Goal: Find specific fact: Locate a discrete piece of known information

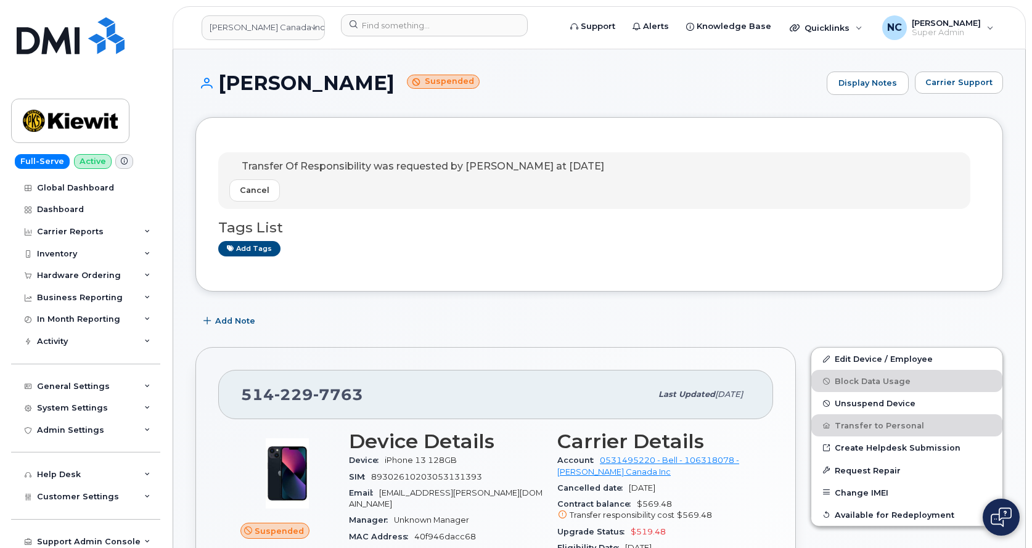
scroll to position [169, 0]
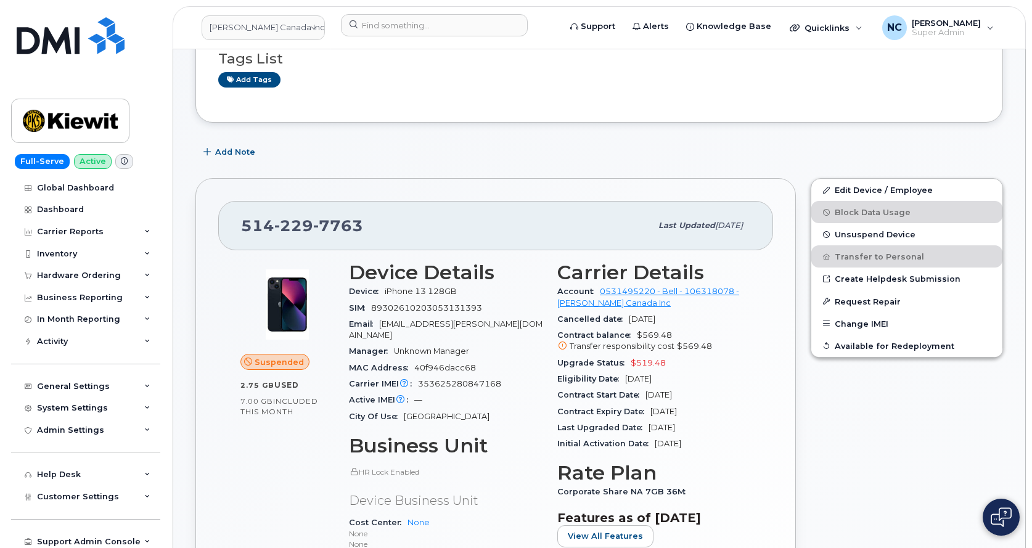
click at [449, 63] on h3 "Tags List" at bounding box center [599, 58] width 762 height 15
click at [453, 33] on input at bounding box center [434, 25] width 187 height 22
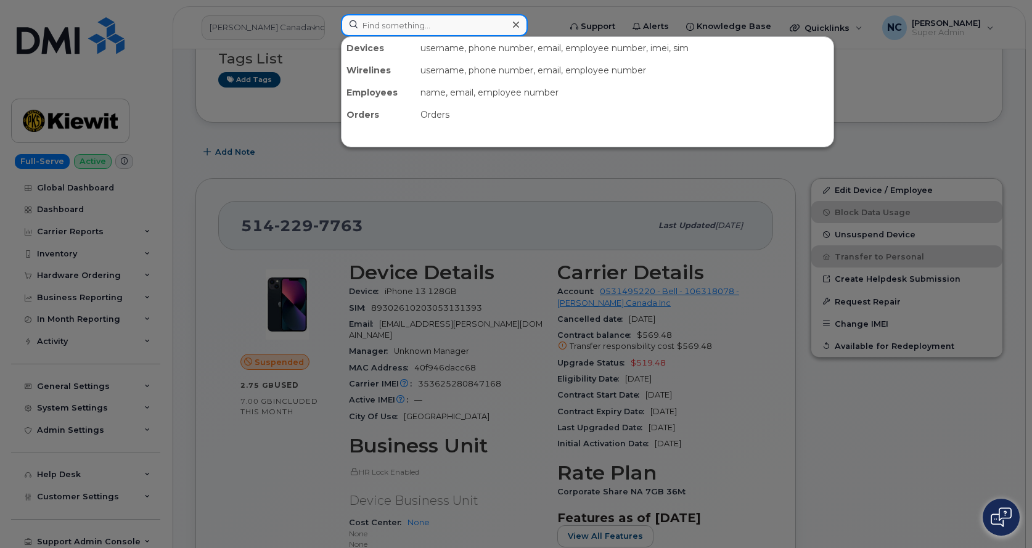
click at [457, 22] on input at bounding box center [434, 25] width 187 height 22
paste input "[PHONE_NUMBER]"
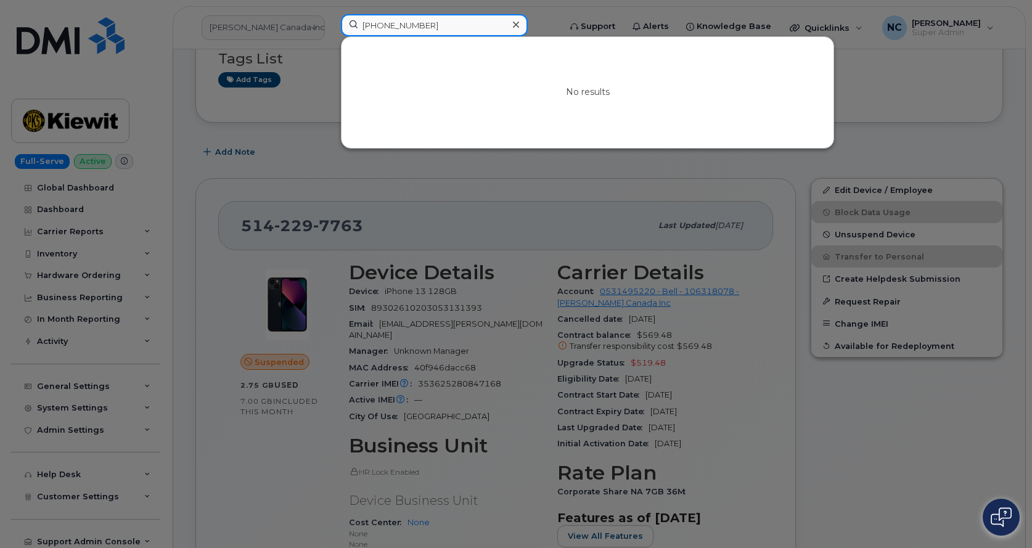
click at [465, 26] on input "[PHONE_NUMBER]" at bounding box center [434, 25] width 187 height 22
drag, startPoint x: 450, startPoint y: 17, endPoint x: 344, endPoint y: 25, distance: 105.6
click at [353, 25] on input "[PHONE_NUMBER]" at bounding box center [434, 25] width 187 height 22
paste input "55113217158213"
type input "355113217158213"
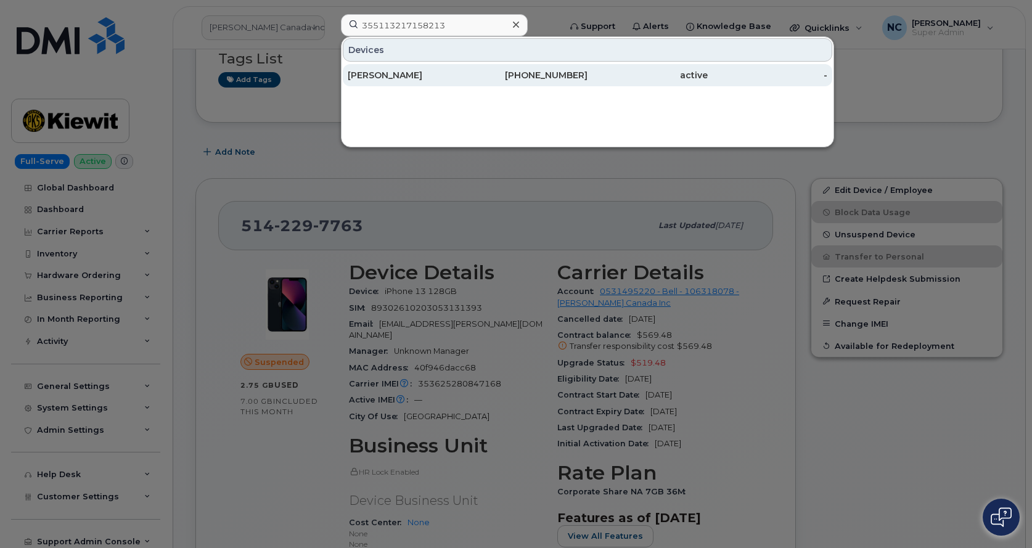
click at [486, 72] on div "[PHONE_NUMBER]" at bounding box center [528, 75] width 120 height 12
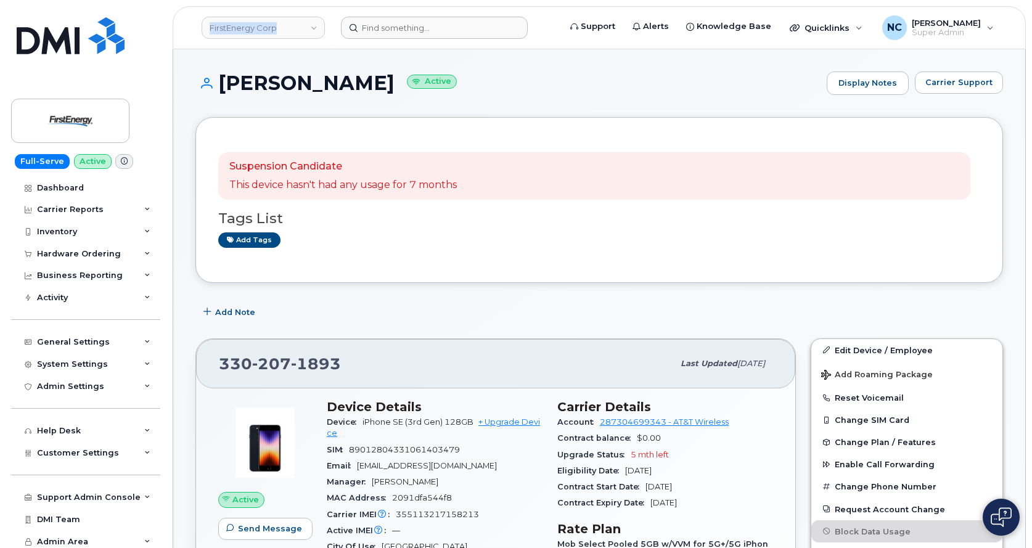
drag, startPoint x: 442, startPoint y: 6, endPoint x: 431, endPoint y: 29, distance: 25.1
click at [433, 27] on div "FirstEnergy Corp Support Alerts Knowledge Base Quicklinks Suspend / Cancel Devi…" at bounding box center [599, 27] width 853 height 43
click at [431, 29] on input at bounding box center [434, 28] width 187 height 22
paste input "3032106330"
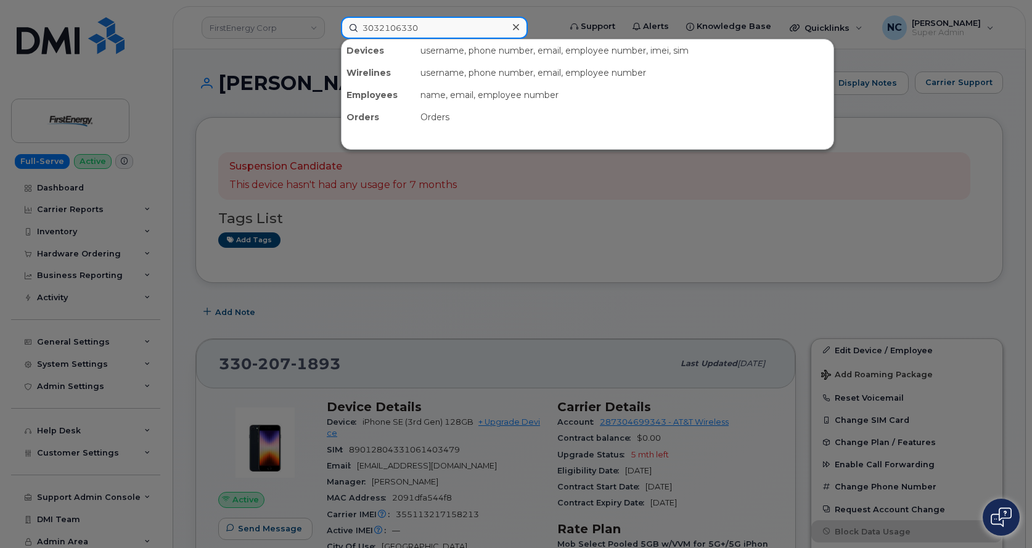
type input "3032106330"
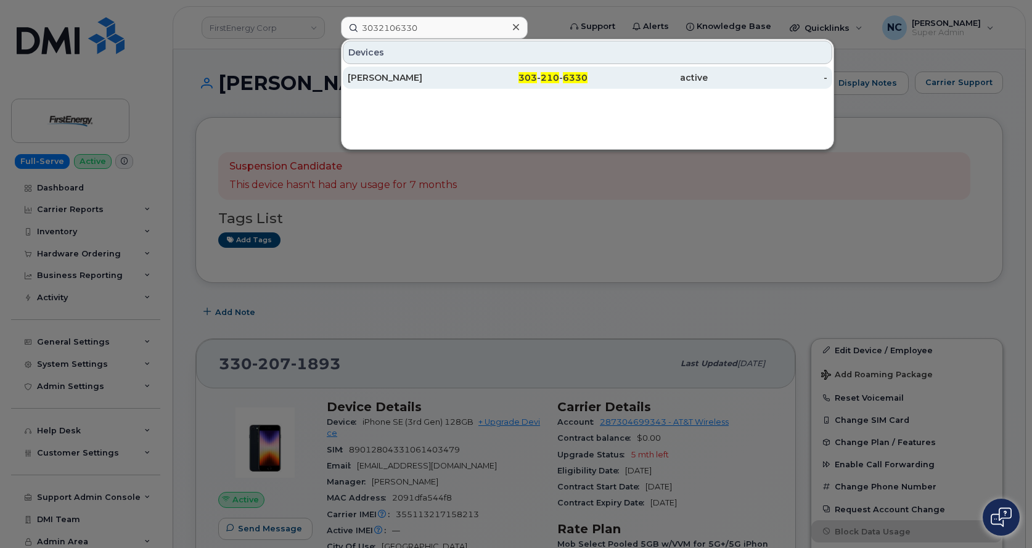
click at [419, 81] on div "JENNIFER HERRING" at bounding box center [408, 77] width 120 height 12
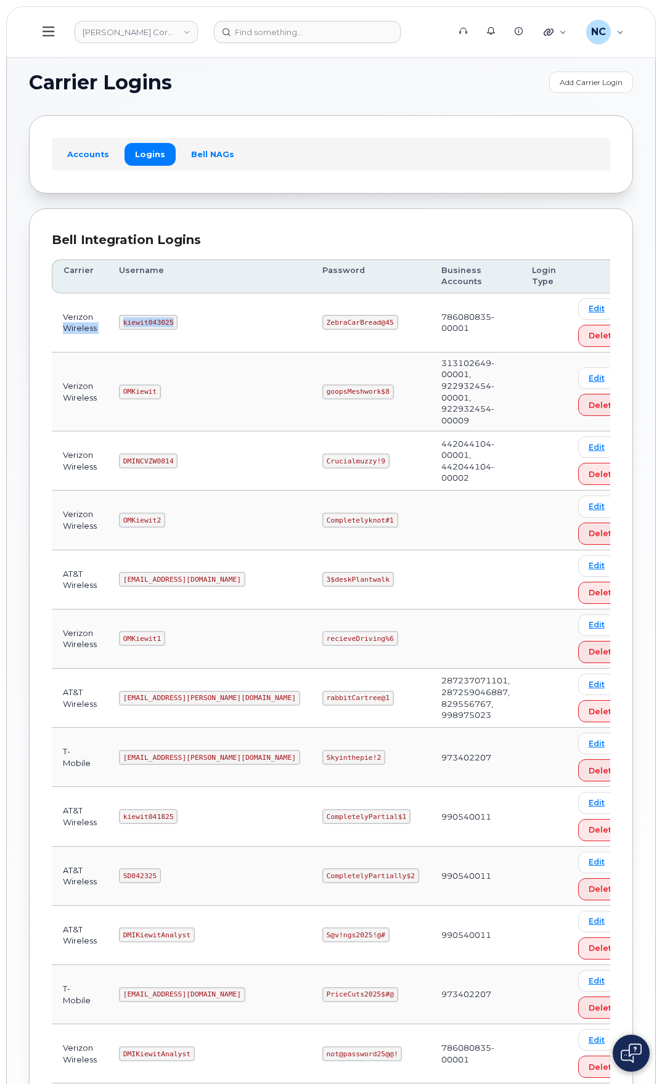
drag, startPoint x: 184, startPoint y: 319, endPoint x: 95, endPoint y: 322, distance: 88.8
click at [95, 352] on tr "Verizon Wireless kiewit043025 ZebraCarBread@45 786080835-00001 Edit Delete" at bounding box center [345, 391] width 587 height 79
click at [140, 324] on code "kiewit043025" at bounding box center [148, 322] width 59 height 15
click at [127, 330] on code "kiewit043025" at bounding box center [148, 322] width 59 height 15
drag, startPoint x: 127, startPoint y: 323, endPoint x: 247, endPoint y: 322, distance: 120.2
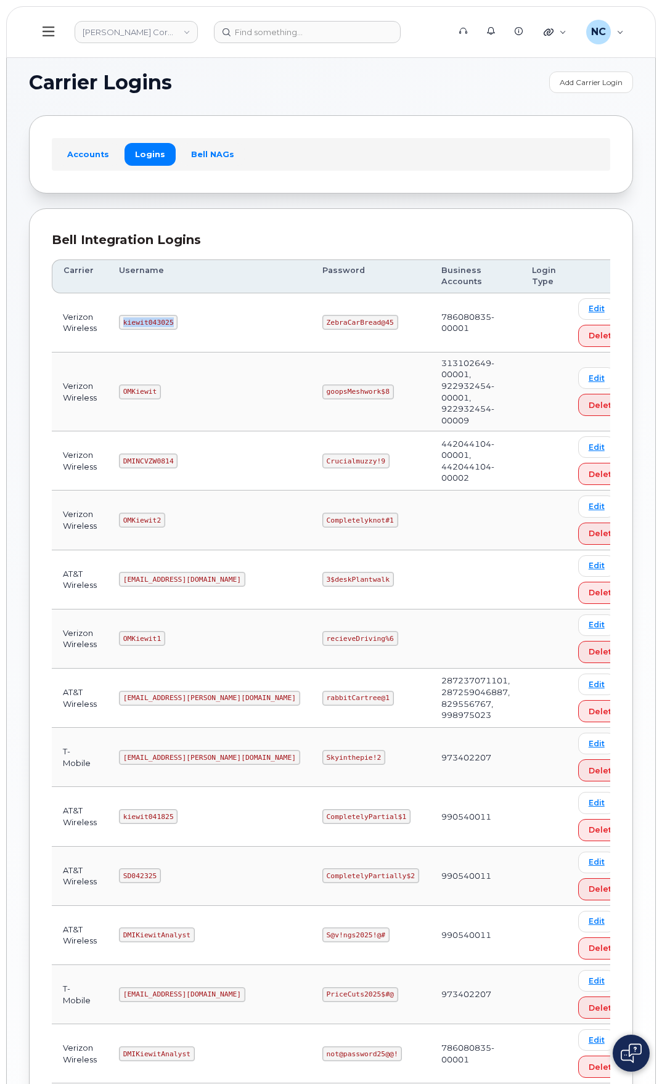
click at [247, 322] on td "kiewit043025" at bounding box center [209, 322] width 203 height 59
copy code "kiewit043025"
drag, startPoint x: 341, startPoint y: 322, endPoint x: 272, endPoint y: 320, distance: 69.7
click at [311, 320] on td "ZebraCarBread@45" at bounding box center [370, 322] width 119 height 59
copy code "ZebraCarBread@45"
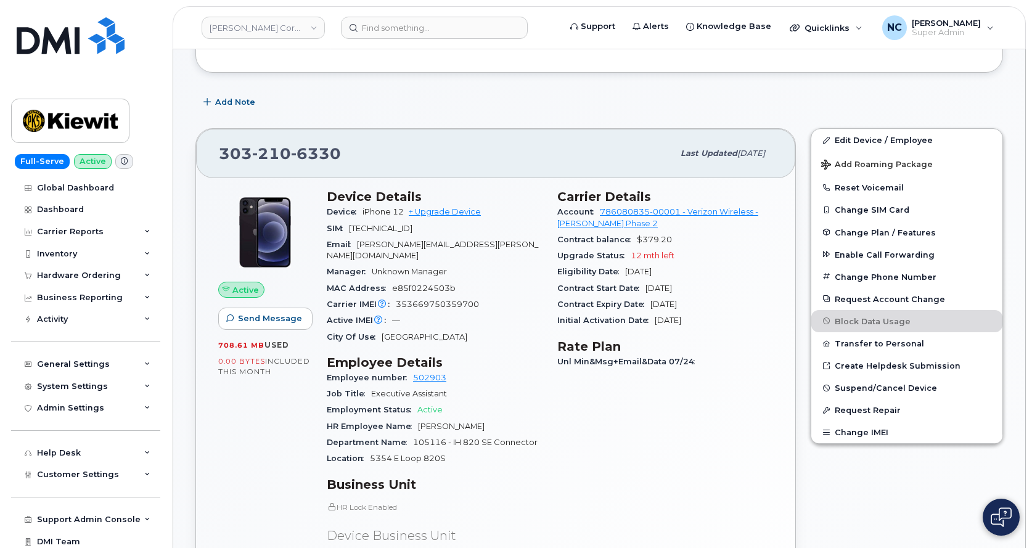
scroll to position [185, 0]
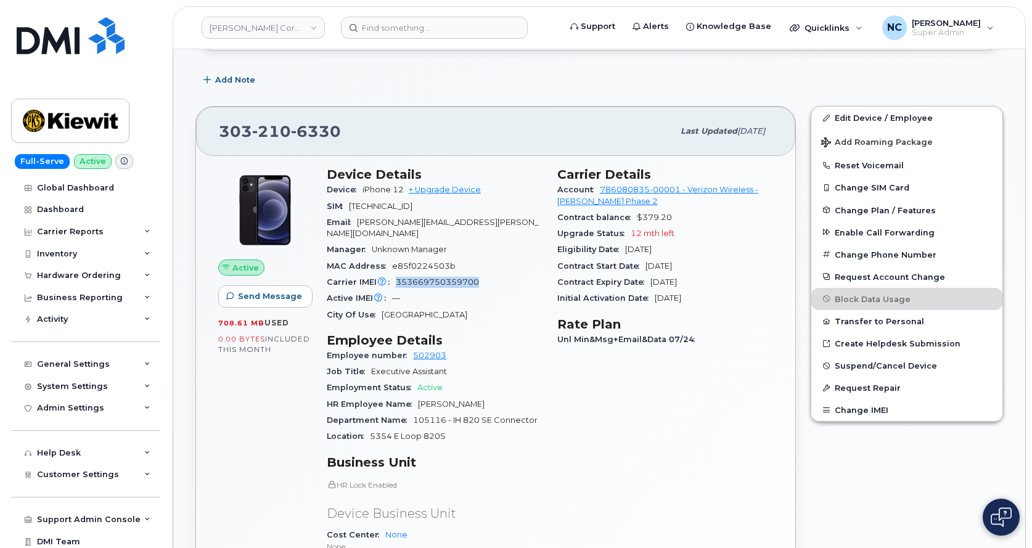
drag, startPoint x: 481, startPoint y: 267, endPoint x: 396, endPoint y: 270, distance: 85.1
click at [396, 274] on div "Carrier IMEI Carrier IMEI is reported during the last billing cycle or change o…" at bounding box center [435, 282] width 216 height 16
copy span "353669750359700"
